Goal: Information Seeking & Learning: Learn about a topic

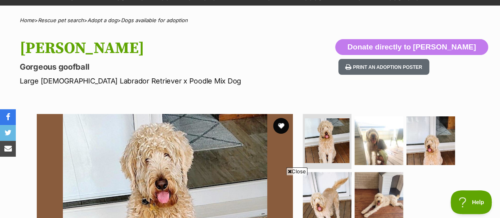
scroll to position [66, 0]
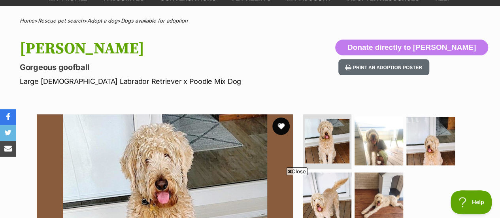
click at [279, 117] on button "favourite" at bounding box center [281, 125] width 17 height 17
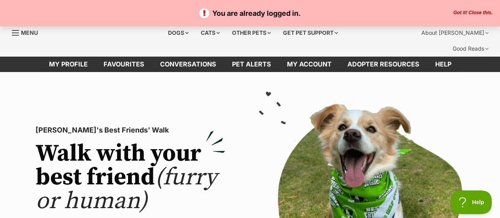
click at [481, 12] on button "Got it! Close this." at bounding box center [473, 13] width 44 height 6
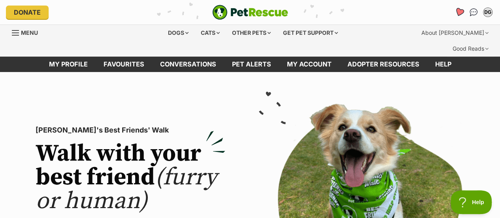
click at [461, 12] on icon "Favourites" at bounding box center [459, 12] width 9 height 9
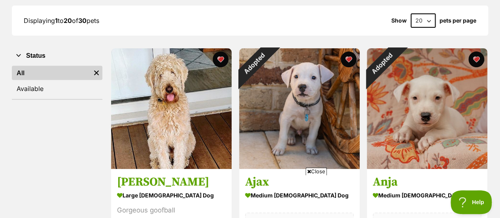
scroll to position [123, 0]
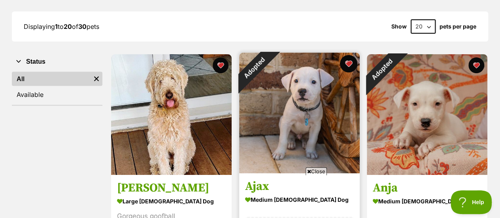
click at [347, 55] on button "favourite" at bounding box center [348, 63] width 17 height 17
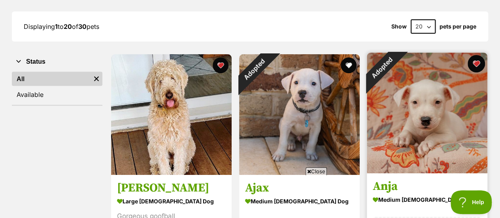
click at [472, 55] on button "favourite" at bounding box center [476, 63] width 17 height 17
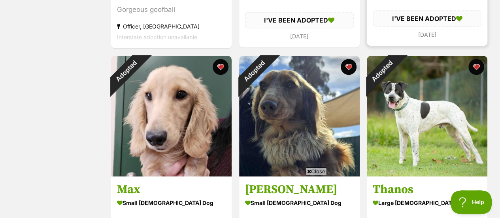
scroll to position [330, 0]
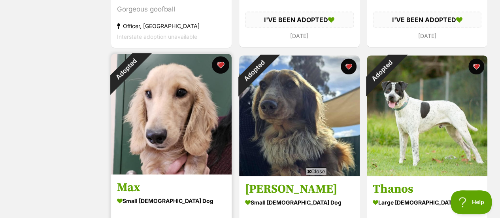
click at [220, 56] on button "favourite" at bounding box center [220, 64] width 17 height 17
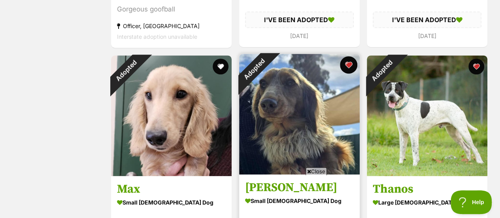
click at [346, 56] on button "favourite" at bounding box center [348, 64] width 17 height 17
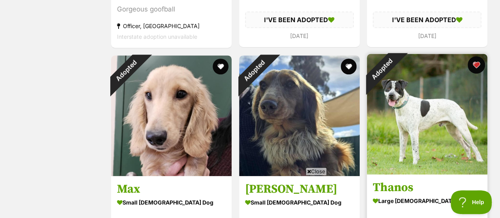
click at [478, 56] on button "favourite" at bounding box center [476, 64] width 17 height 17
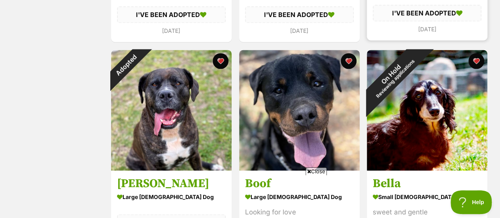
scroll to position [544, 0]
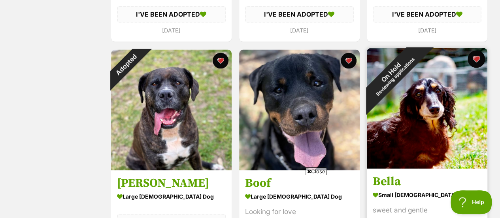
click at [479, 50] on button "favourite" at bounding box center [476, 58] width 17 height 17
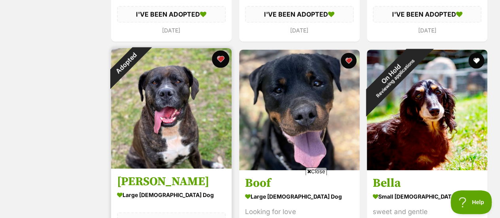
click at [226, 50] on button "favourite" at bounding box center [220, 58] width 17 height 17
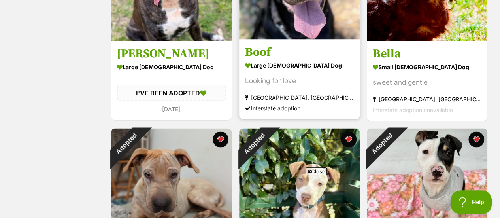
scroll to position [729, 0]
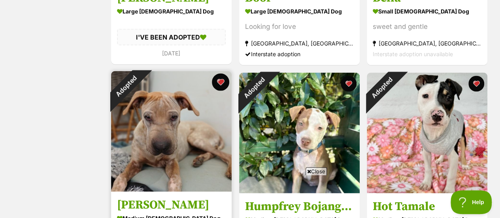
click at [221, 73] on button "favourite" at bounding box center [220, 81] width 17 height 17
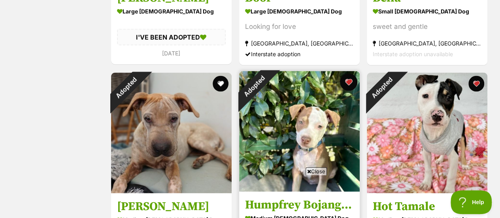
click at [350, 73] on button "favourite" at bounding box center [348, 81] width 17 height 17
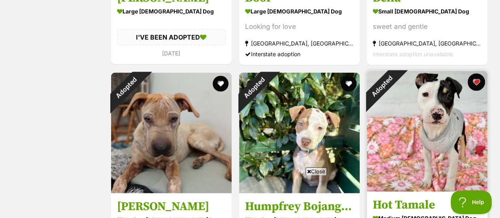
click at [482, 73] on button "favourite" at bounding box center [476, 81] width 17 height 17
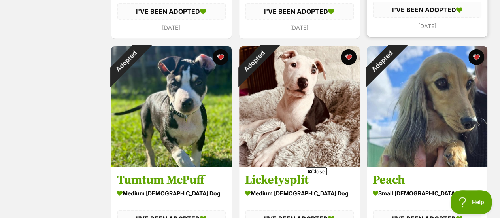
scroll to position [967, 0]
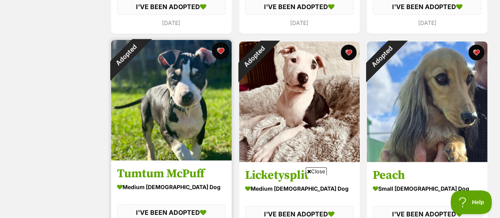
click at [221, 42] on button "favourite" at bounding box center [220, 50] width 17 height 17
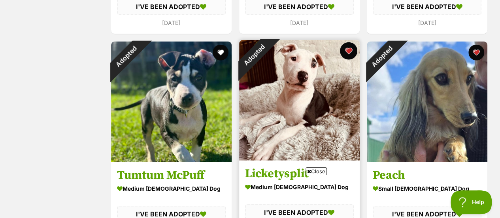
click at [349, 42] on button "favourite" at bounding box center [348, 50] width 17 height 17
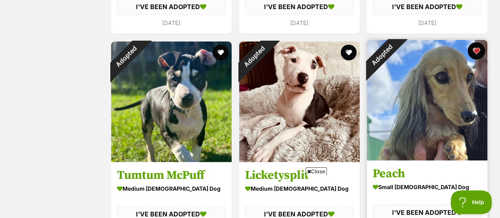
click at [479, 42] on button "favourite" at bounding box center [476, 50] width 17 height 17
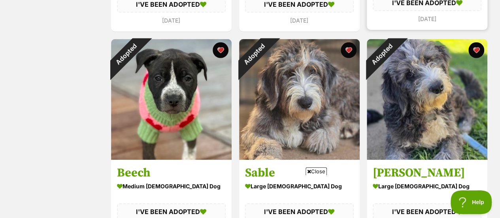
scroll to position [1173, 0]
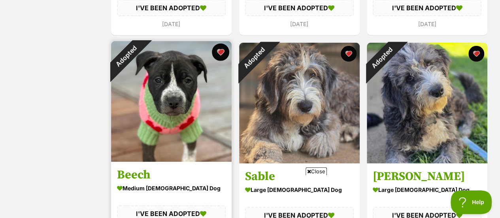
click at [219, 44] on button "favourite" at bounding box center [220, 52] width 17 height 17
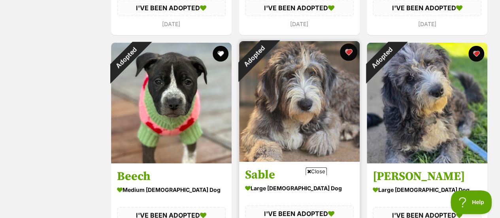
click at [345, 44] on button "favourite" at bounding box center [348, 52] width 17 height 17
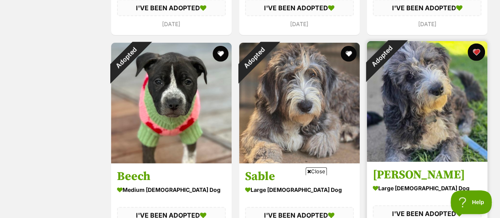
click at [478, 44] on button "favourite" at bounding box center [476, 52] width 17 height 17
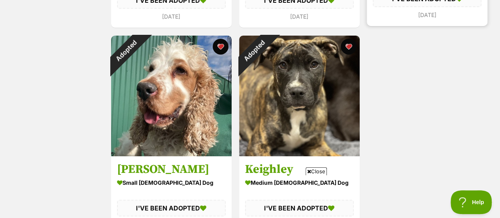
scroll to position [1389, 0]
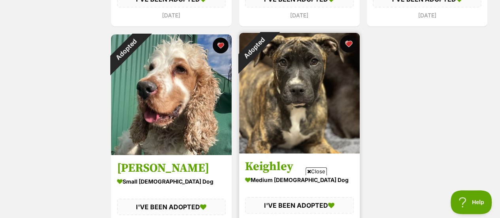
click at [350, 35] on button "favourite" at bounding box center [348, 43] width 17 height 17
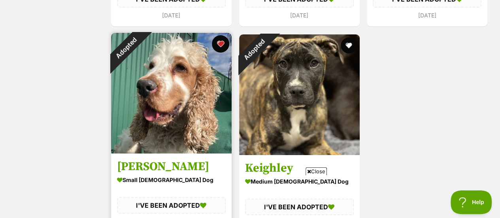
click at [222, 35] on button "favourite" at bounding box center [220, 43] width 17 height 17
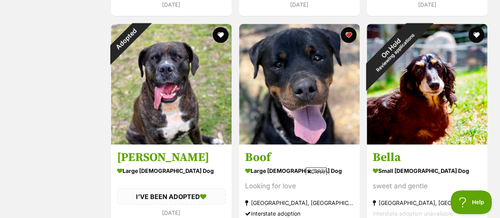
scroll to position [568, 0]
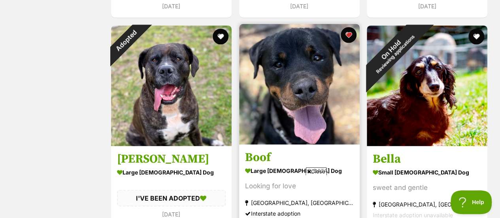
click at [312, 108] on img at bounding box center [299, 84] width 121 height 121
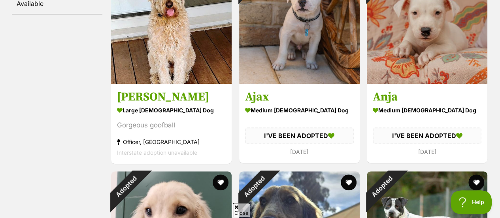
scroll to position [0, 0]
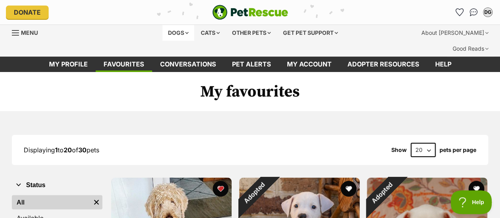
click at [170, 33] on div "Dogs" at bounding box center [179, 33] width 32 height 16
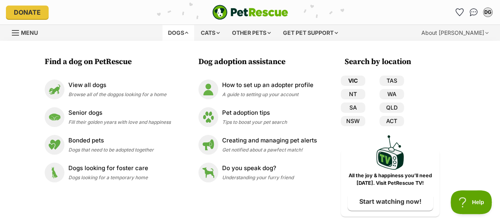
click at [354, 85] on link "VIC" at bounding box center [353, 81] width 25 height 10
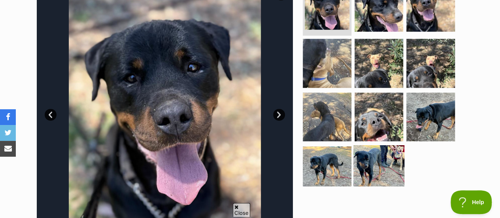
click at [384, 155] on img at bounding box center [379, 170] width 51 height 51
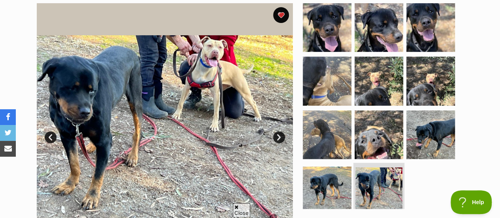
scroll to position [177, 0]
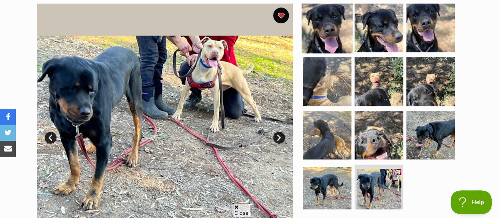
click at [335, 23] on img at bounding box center [327, 27] width 51 height 51
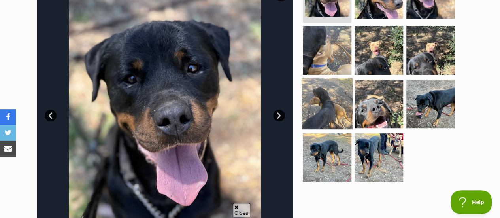
scroll to position [0, 0]
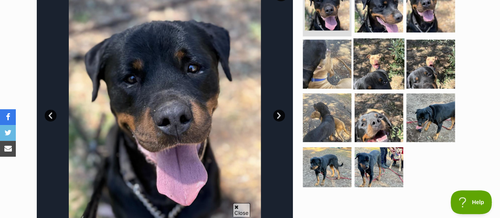
click at [371, 41] on img at bounding box center [379, 63] width 51 height 51
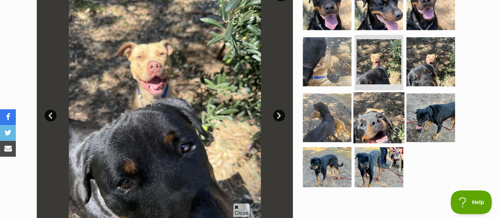
click at [366, 112] on img at bounding box center [379, 117] width 51 height 51
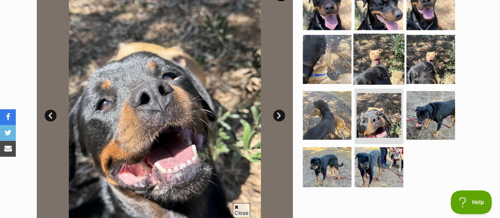
click at [387, 48] on img at bounding box center [379, 59] width 51 height 51
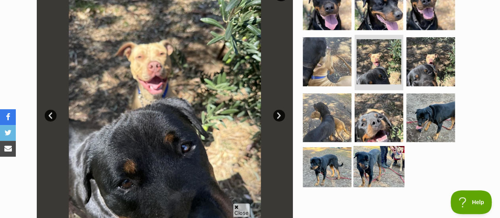
click at [389, 146] on img at bounding box center [379, 171] width 51 height 51
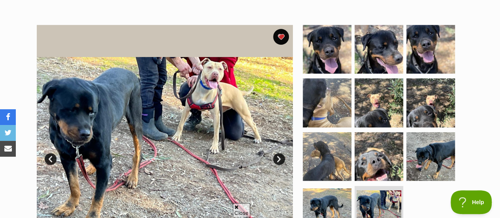
scroll to position [156, 0]
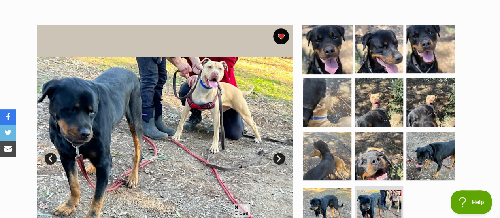
click at [331, 38] on img at bounding box center [327, 48] width 51 height 51
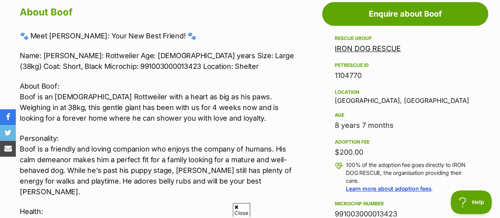
scroll to position [459, 0]
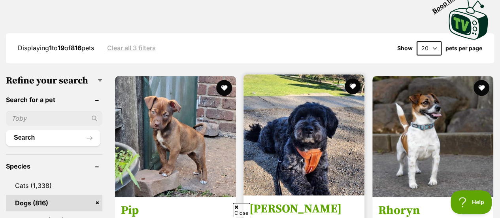
scroll to position [199, 0]
click at [354, 78] on button "favourite" at bounding box center [353, 86] width 17 height 17
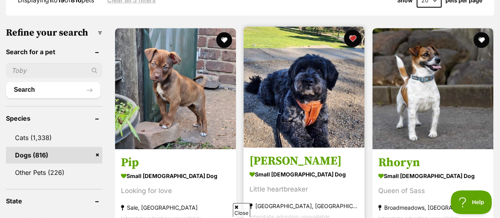
scroll to position [247, 0]
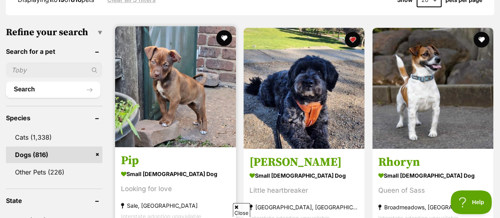
click at [178, 76] on img at bounding box center [175, 86] width 121 height 121
click at [223, 29] on button "favourite" at bounding box center [224, 37] width 17 height 17
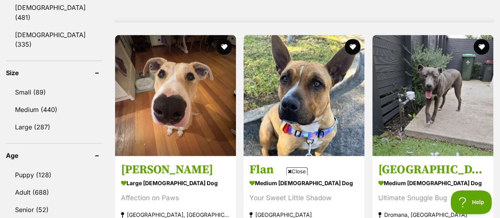
scroll to position [733, 0]
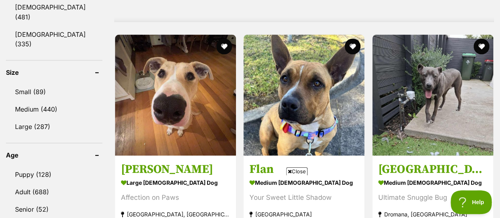
click at [299, 172] on span "Close" at bounding box center [296, 171] width 21 height 8
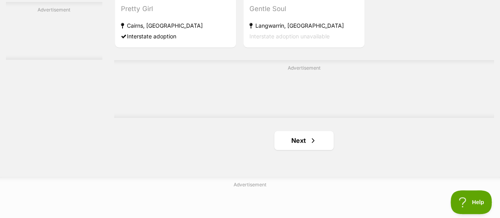
scroll to position [1833, 0]
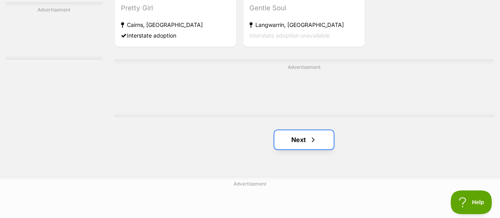
click at [305, 135] on link "Next" at bounding box center [304, 139] width 59 height 19
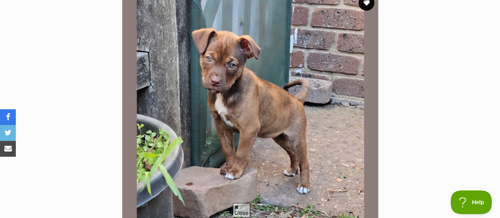
scroll to position [189, 0]
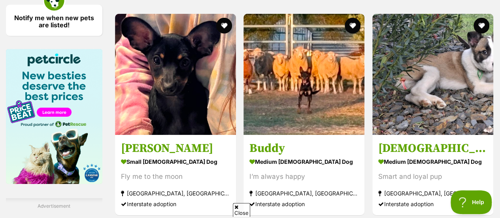
scroll to position [1247, 0]
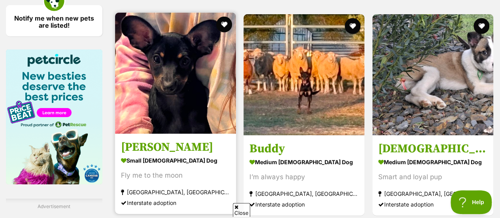
click at [216, 80] on img at bounding box center [175, 73] width 121 height 121
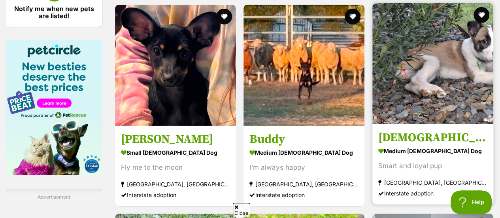
drag, startPoint x: 420, startPoint y: 98, endPoint x: 460, endPoint y: 49, distance: 63.9
click at [460, 49] on img at bounding box center [433, 63] width 121 height 121
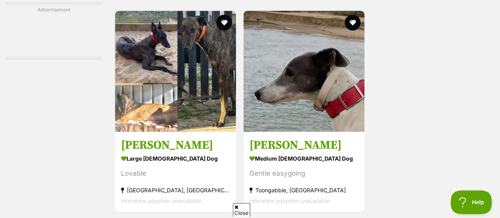
scroll to position [1795, 0]
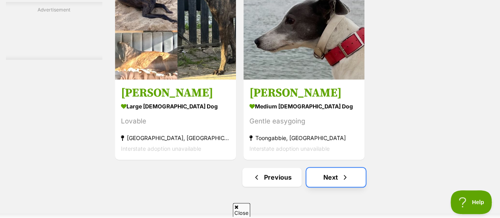
click at [329, 168] on link "Next" at bounding box center [336, 177] width 59 height 19
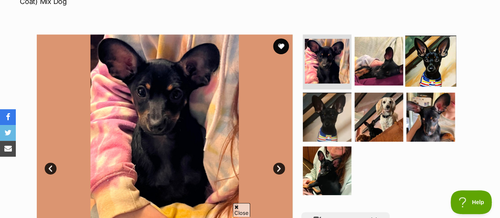
click at [429, 36] on img at bounding box center [430, 60] width 51 height 51
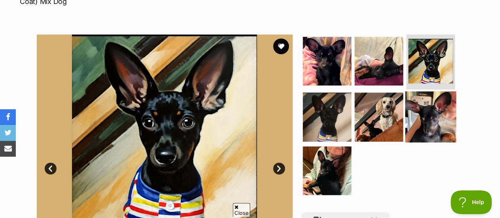
click at [435, 95] on img at bounding box center [430, 116] width 51 height 51
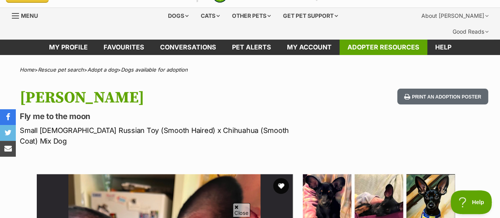
scroll to position [13, 0]
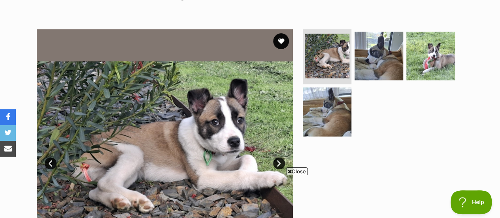
scroll to position [150, 0]
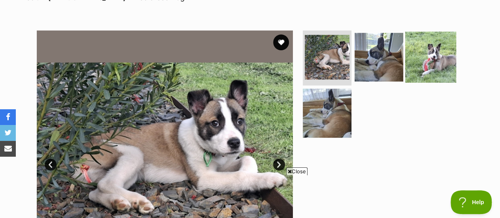
click at [422, 53] on img at bounding box center [430, 56] width 51 height 51
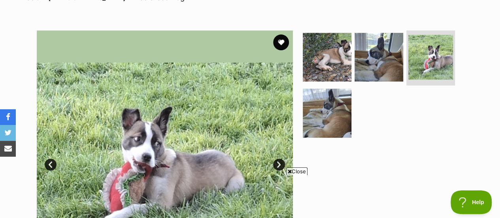
scroll to position [0, 0]
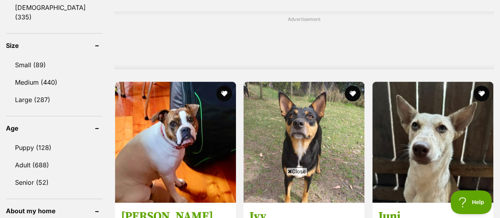
scroll to position [801, 0]
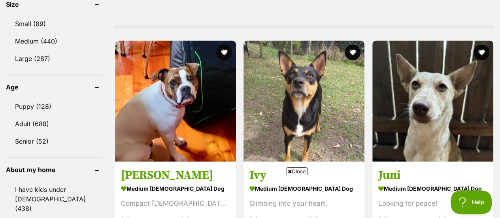
click at [302, 173] on span "Close" at bounding box center [296, 171] width 21 height 8
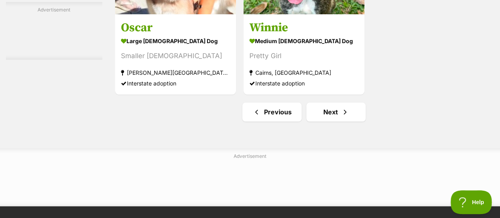
scroll to position [1934, 0]
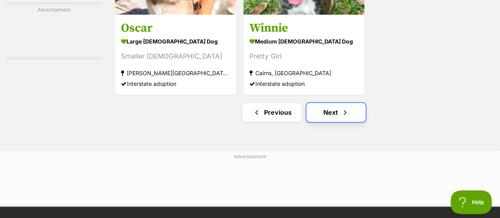
click at [326, 107] on link "Next" at bounding box center [336, 112] width 59 height 19
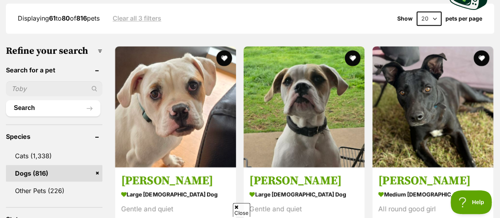
scroll to position [233, 0]
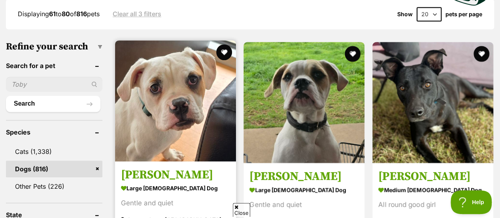
click at [183, 114] on img at bounding box center [175, 100] width 121 height 121
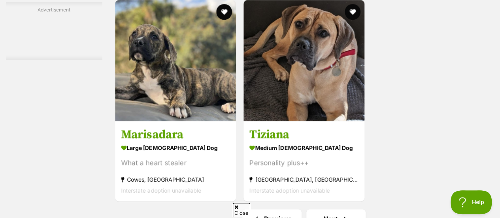
scroll to position [1740, 0]
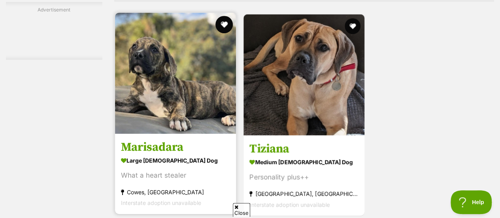
click at [221, 16] on button "favourite" at bounding box center [224, 24] width 17 height 17
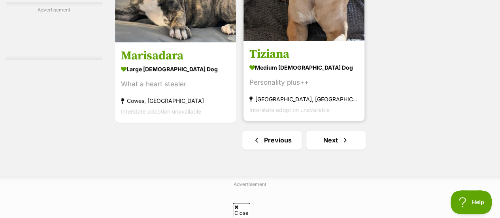
scroll to position [1833, 0]
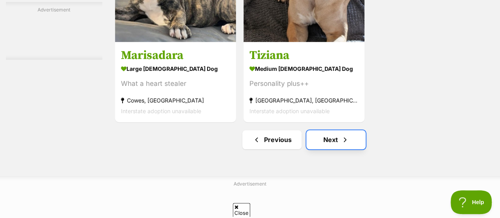
click at [323, 134] on link "Next" at bounding box center [336, 139] width 59 height 19
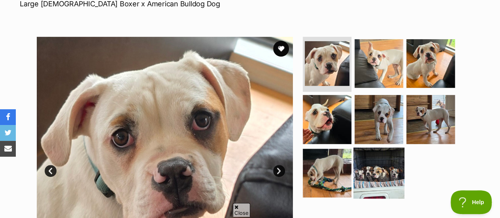
drag, startPoint x: 390, startPoint y: 173, endPoint x: 379, endPoint y: 160, distance: 17.4
click at [379, 160] on img at bounding box center [379, 173] width 51 height 51
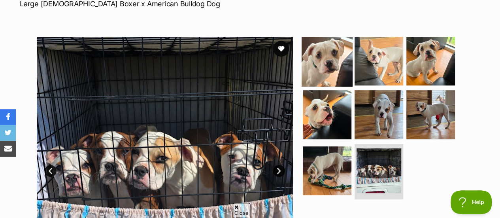
click at [332, 45] on img at bounding box center [327, 60] width 51 height 51
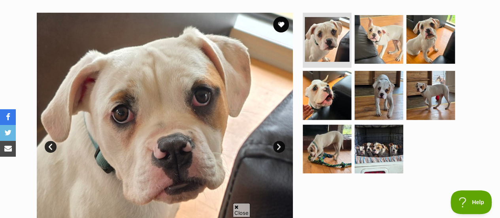
scroll to position [167, 0]
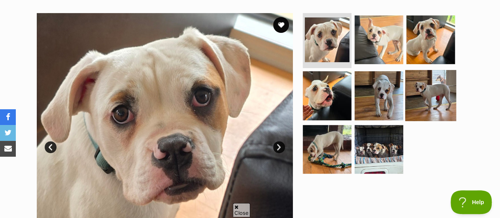
click at [419, 75] on img at bounding box center [430, 95] width 51 height 51
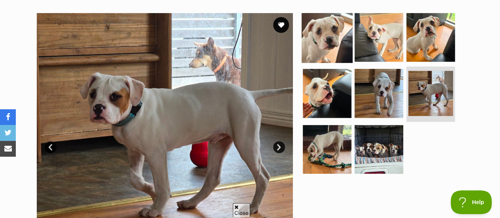
click at [316, 24] on img at bounding box center [327, 36] width 51 height 51
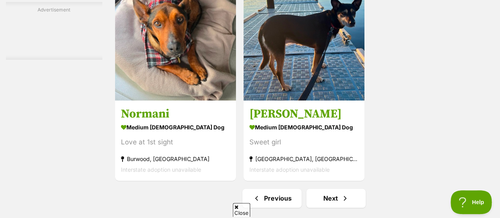
scroll to position [1774, 0]
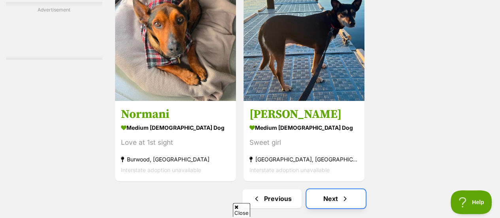
click at [341, 194] on span "Next page" at bounding box center [345, 198] width 8 height 9
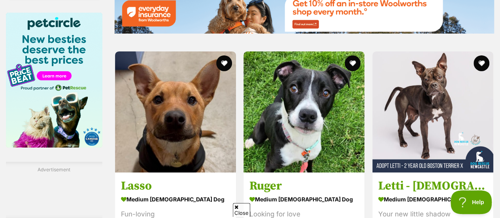
scroll to position [1284, 0]
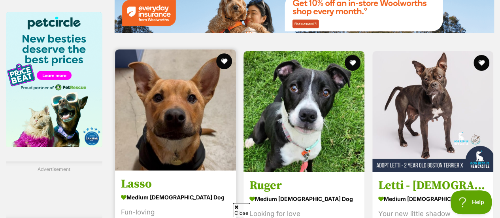
click at [209, 104] on img at bounding box center [175, 109] width 121 height 121
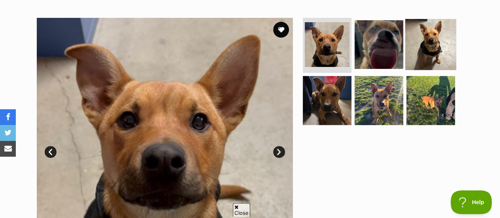
click at [441, 27] on img at bounding box center [430, 44] width 51 height 51
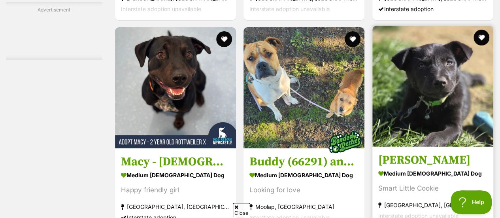
click at [452, 108] on img at bounding box center [433, 86] width 121 height 121
